Goal: Find specific page/section: Find specific page/section

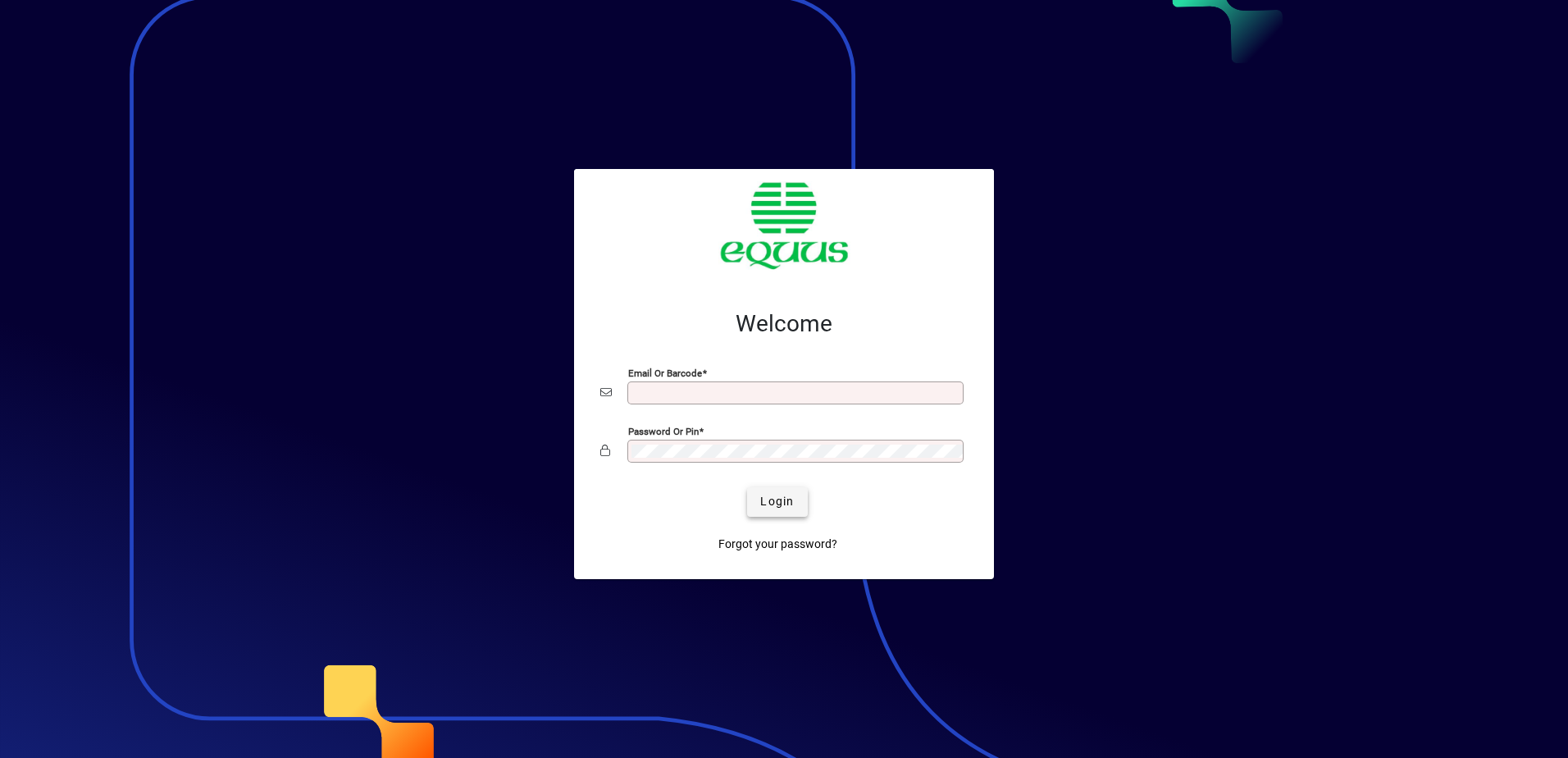
type input "**********"
click at [774, 500] on span "Login" at bounding box center [777, 501] width 34 height 17
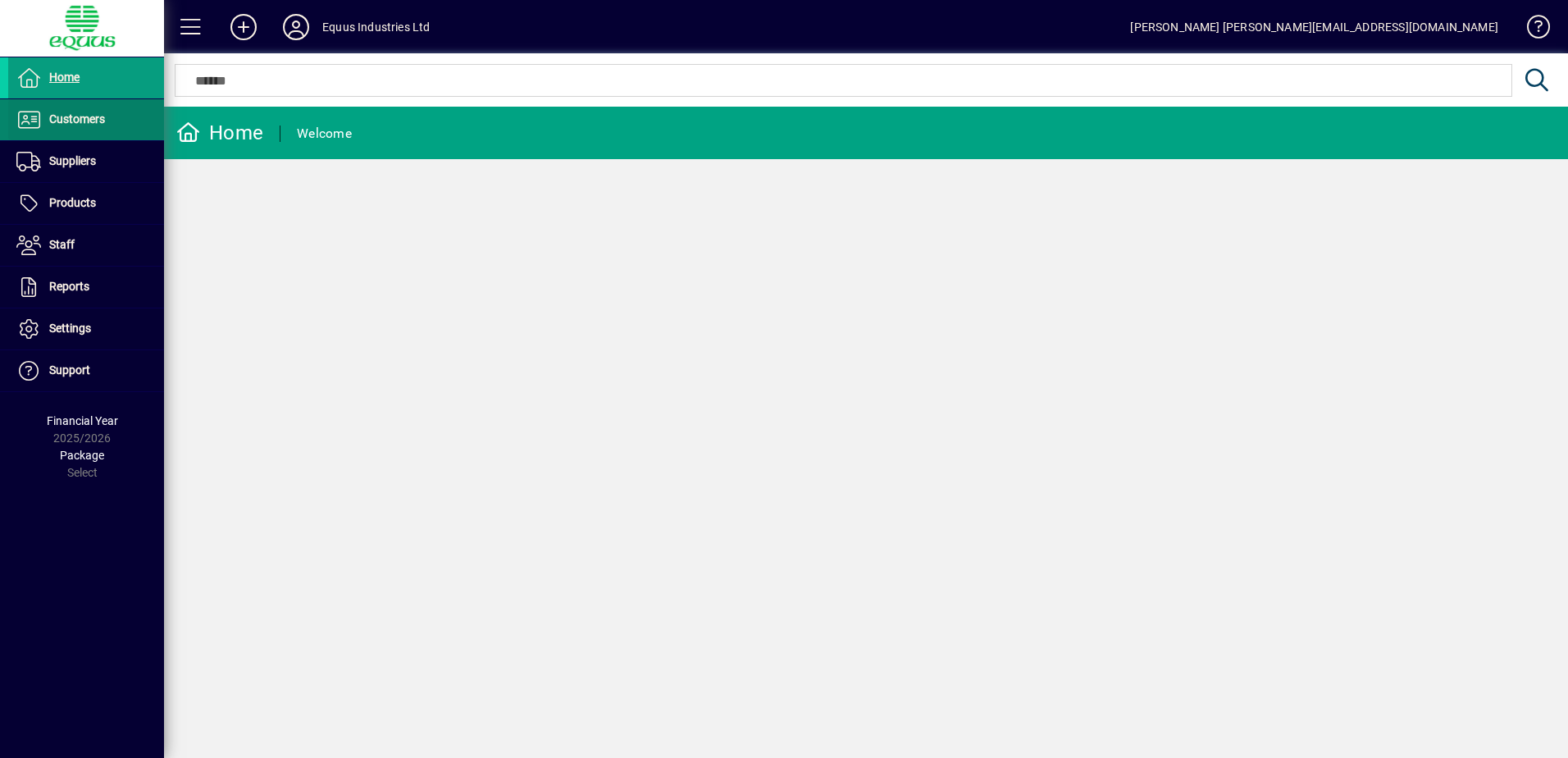
click at [71, 118] on span "Customers" at bounding box center [77, 119] width 56 height 13
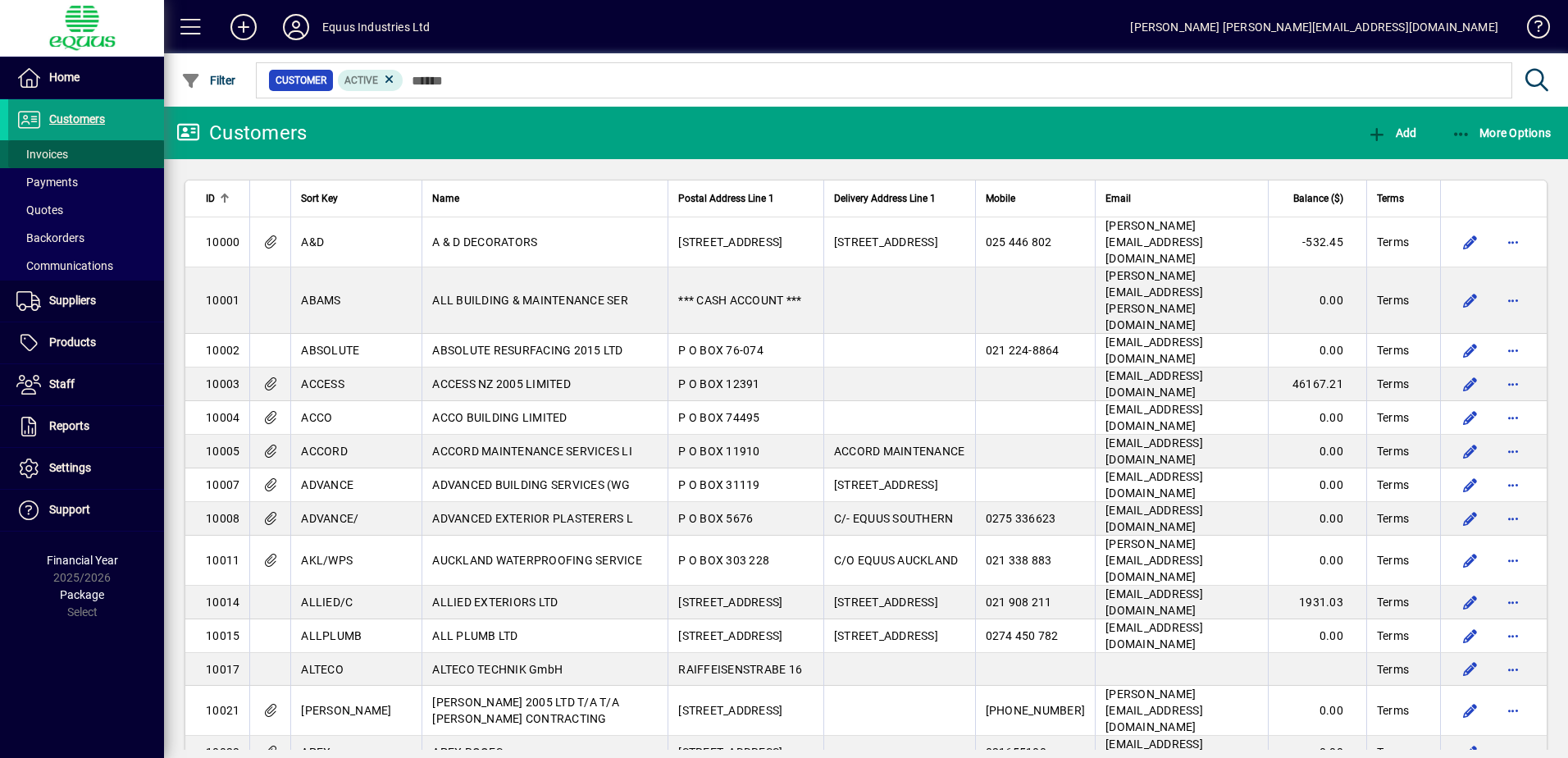
click at [58, 156] on span "Invoices" at bounding box center [41, 154] width 51 height 13
